Goal: Task Accomplishment & Management: Manage account settings

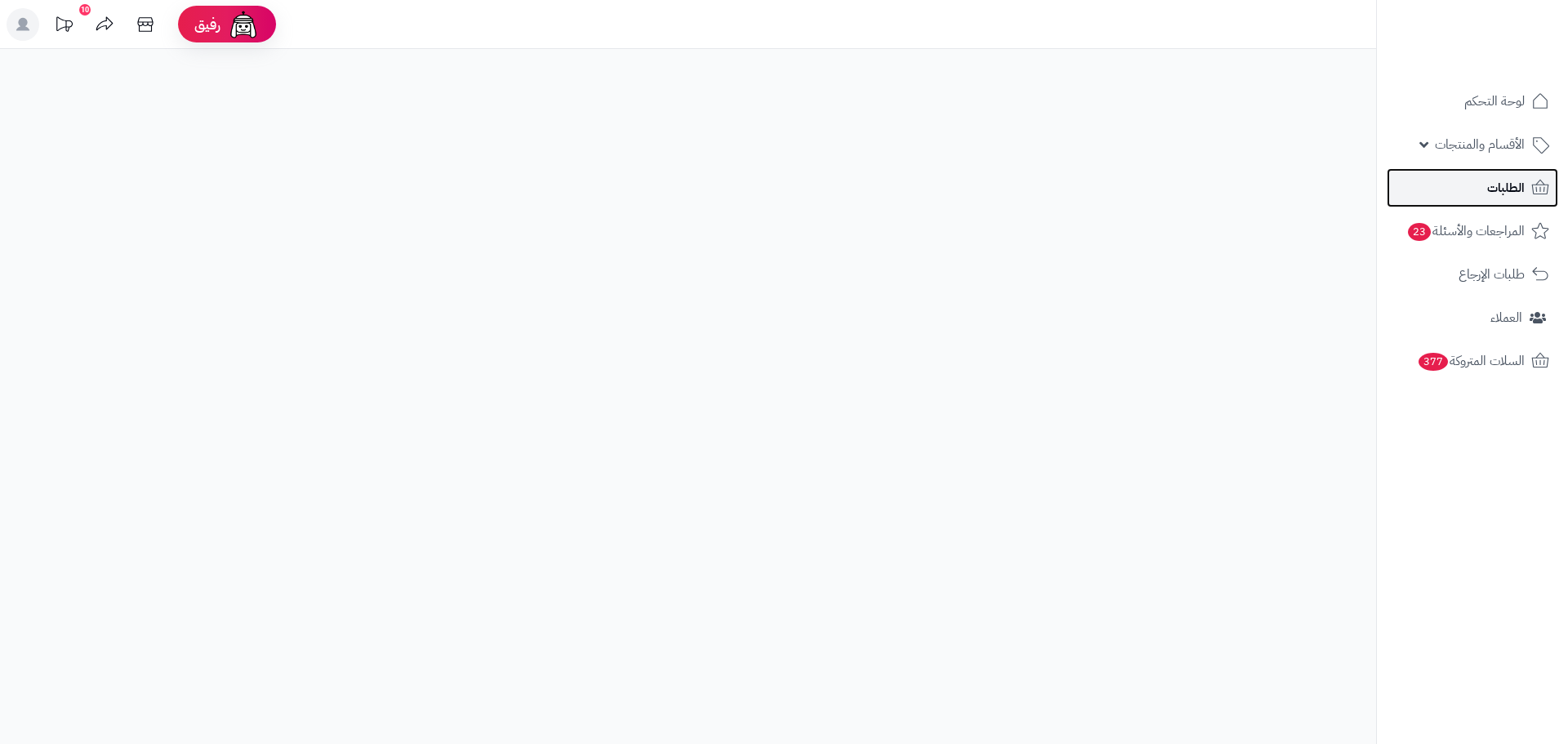
click at [1445, 190] on link "الطلبات" at bounding box center [1472, 188] width 171 height 40
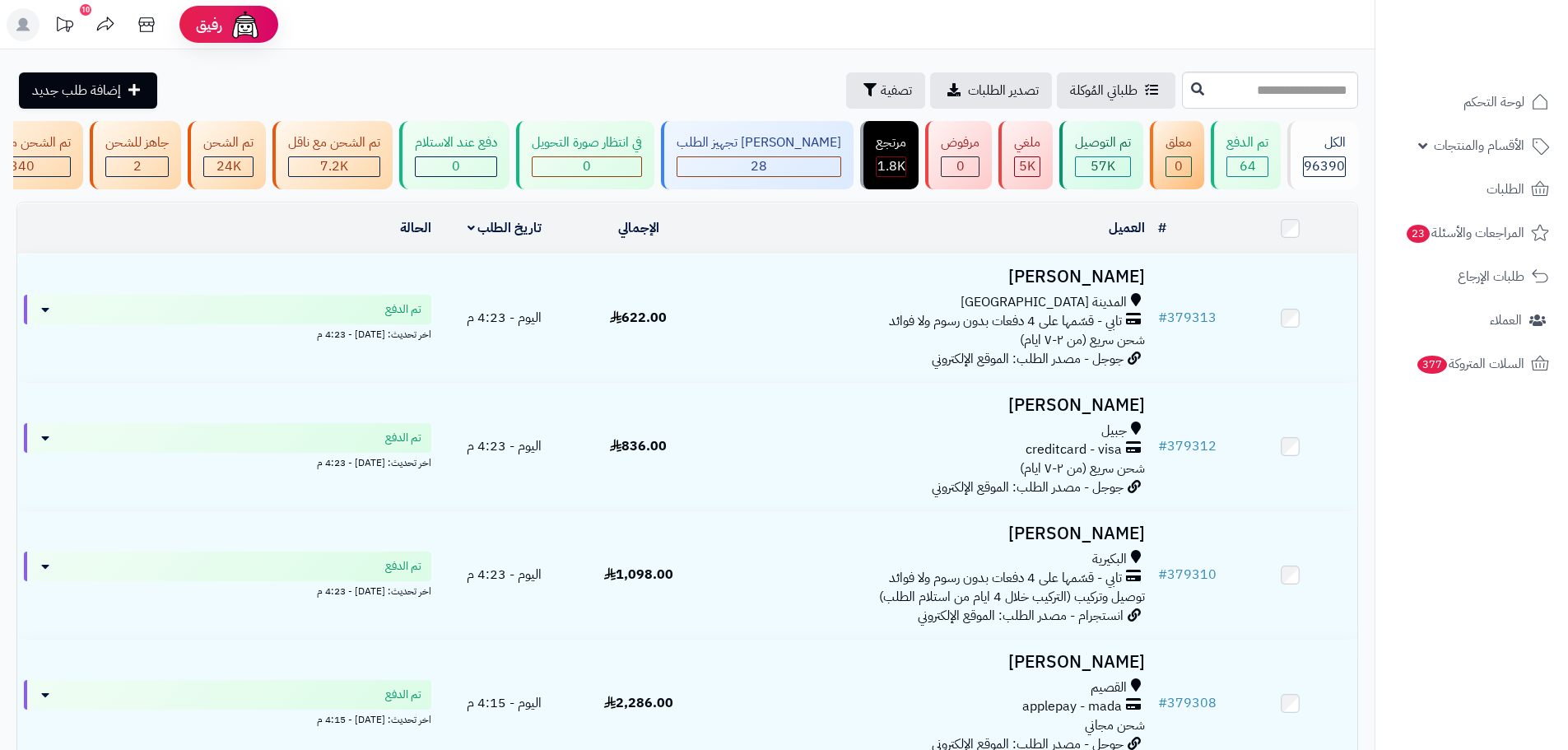
scroll to position [0, -485]
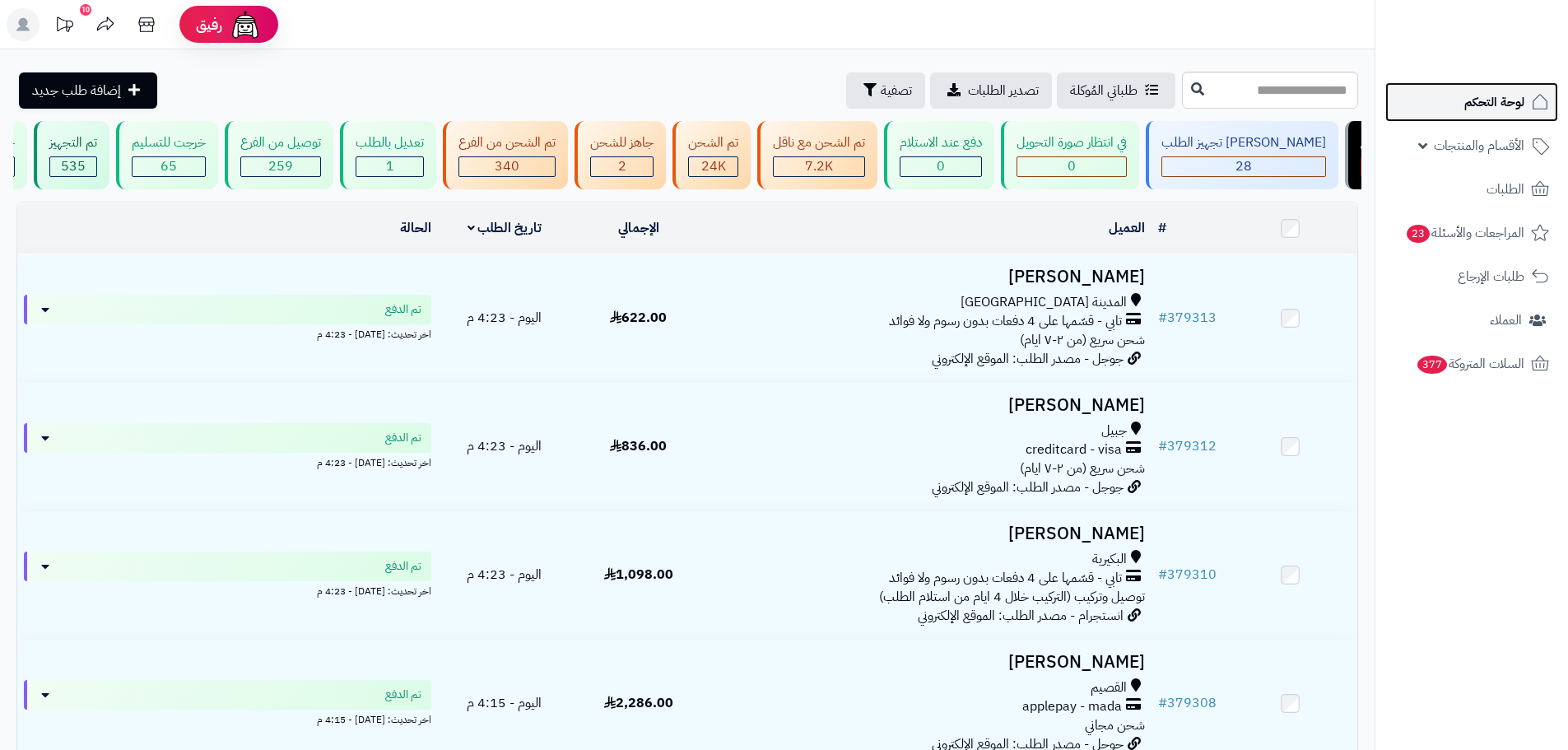
click at [1450, 115] on link "لوحة التحكم" at bounding box center [1471, 102] width 173 height 40
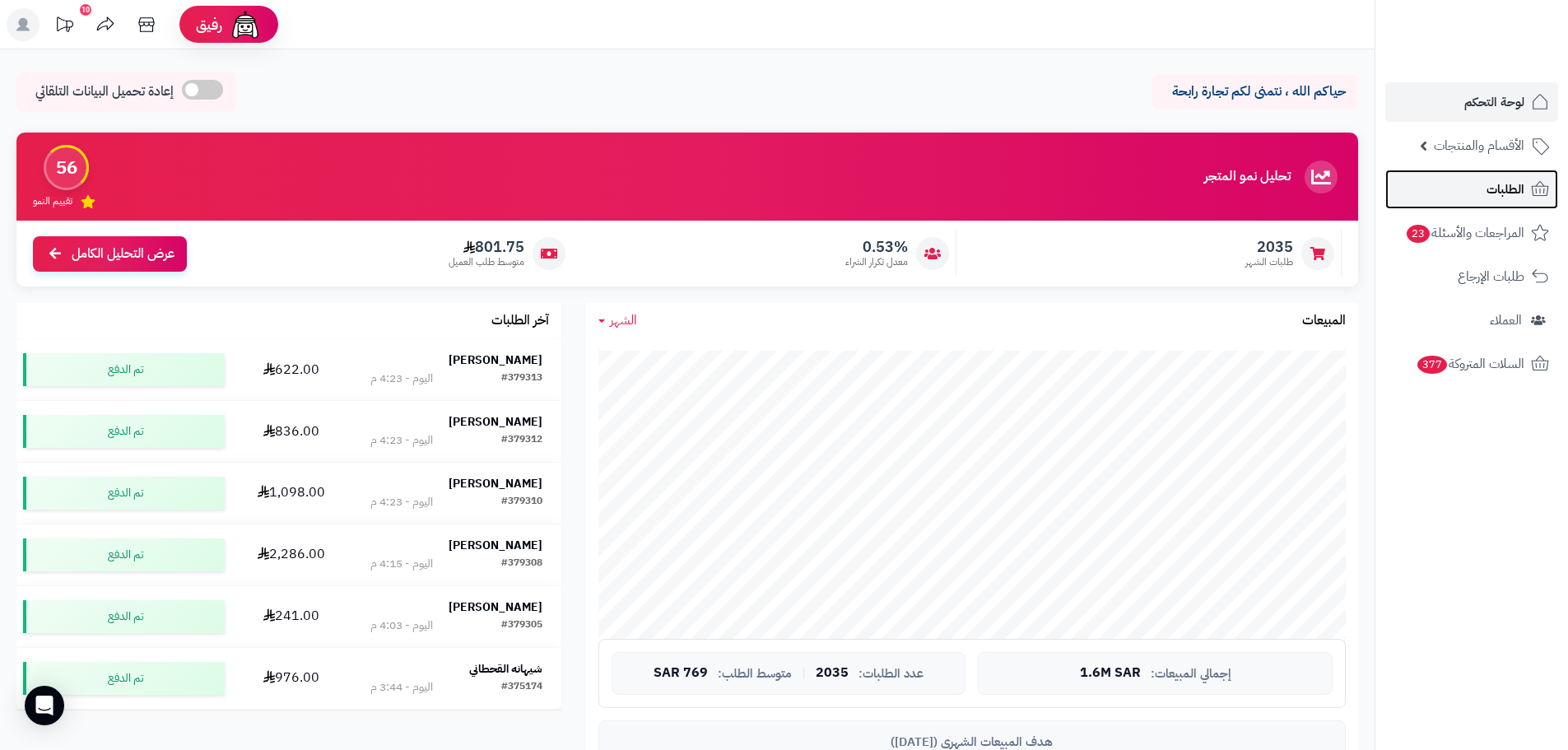
click at [1466, 186] on link "الطلبات" at bounding box center [1471, 189] width 173 height 40
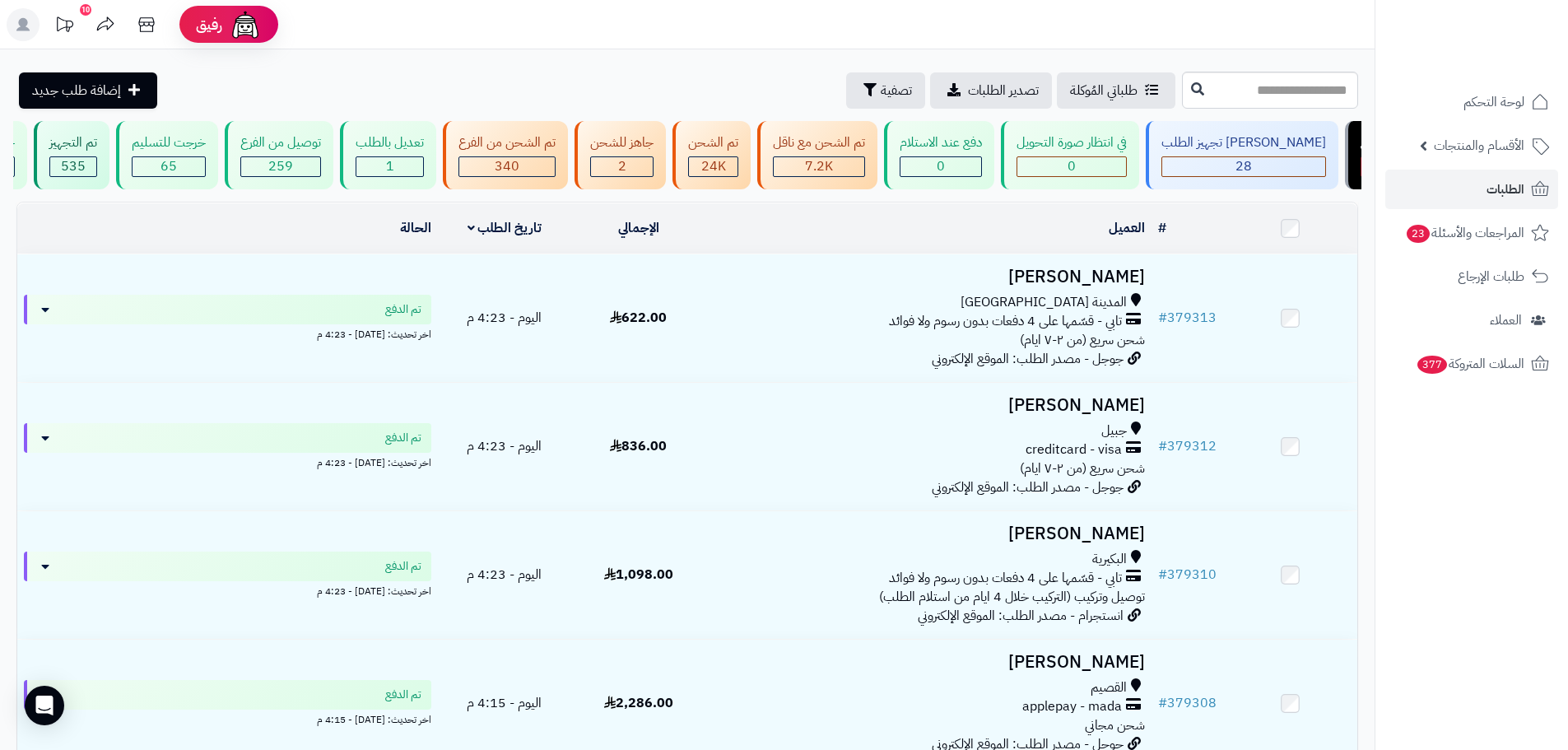
scroll to position [0, -485]
